Goal: Information Seeking & Learning: Learn about a topic

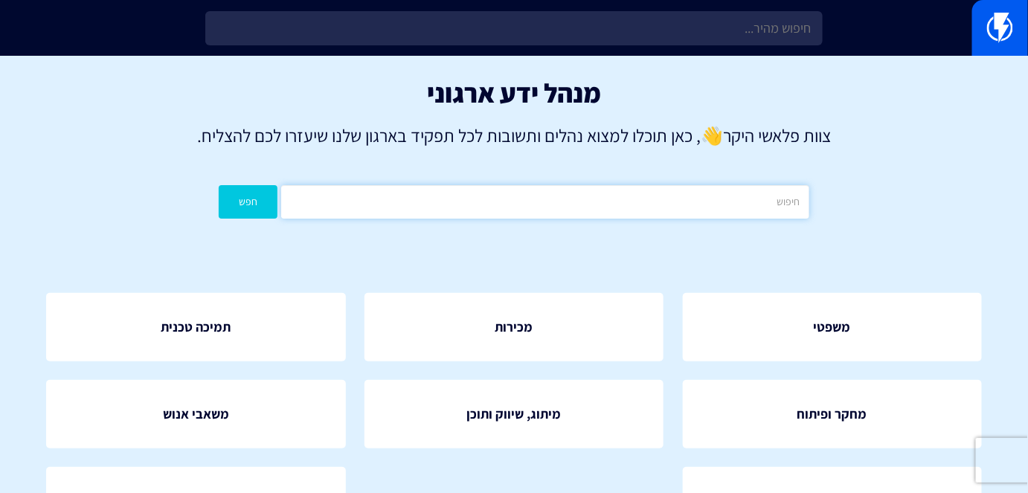
click at [633, 200] on input "text" at bounding box center [544, 201] width 527 height 33
type input "ביקורות"
click at [219, 185] on button "חפש" at bounding box center [248, 201] width 59 height 33
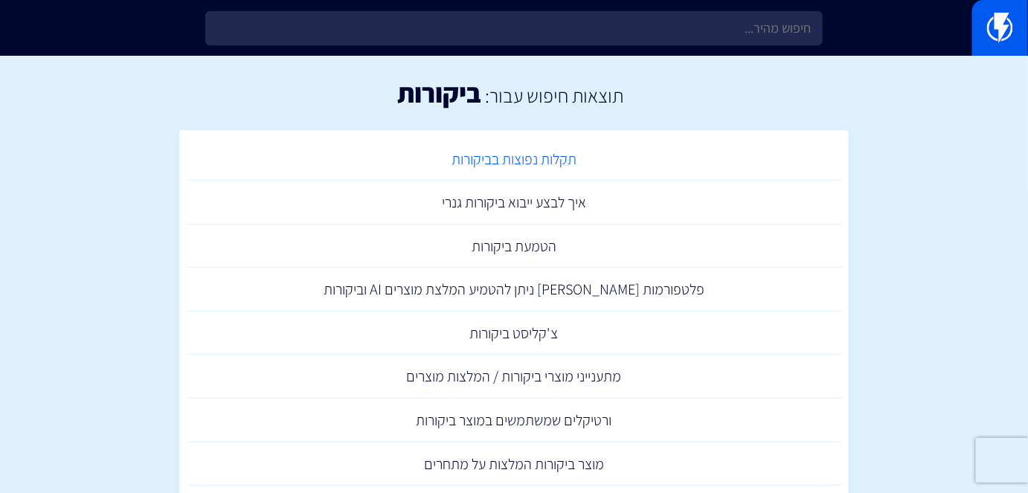
click at [601, 158] on link "תקלות נפוצות בביקורות" at bounding box center [514, 160] width 655 height 44
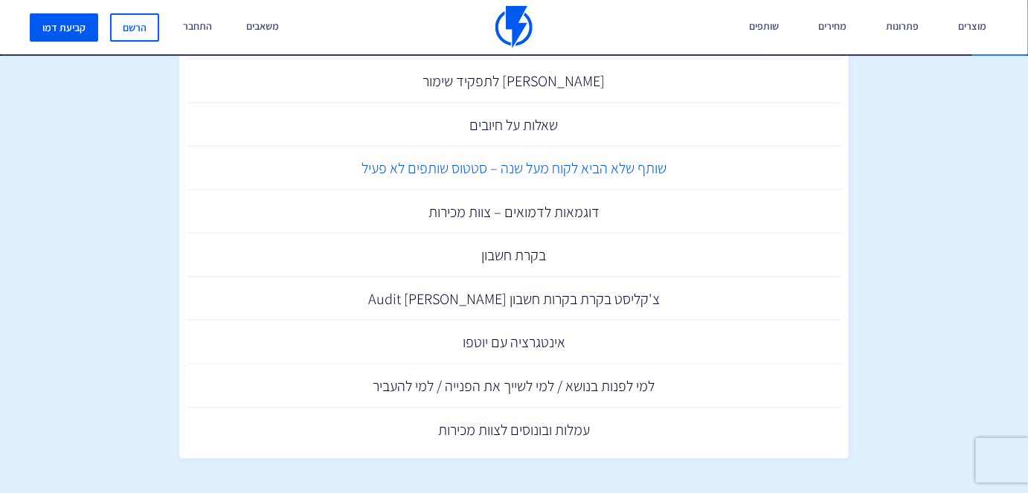
scroll to position [428, 0]
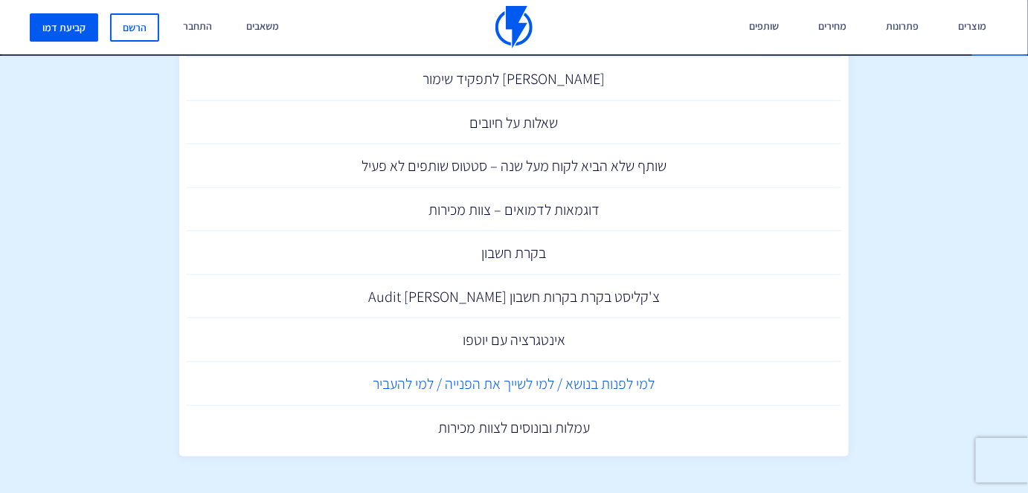
click at [608, 371] on link "למי לפנות בנושא / למי לשייך את הפנייה / למי להעביר" at bounding box center [514, 384] width 655 height 44
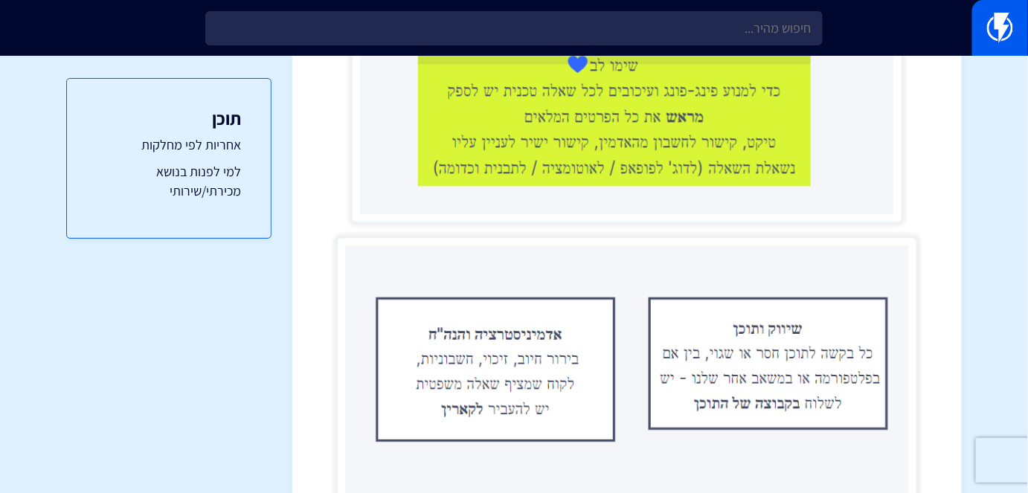
scroll to position [1230, 0]
